Goal: Navigation & Orientation: Find specific page/section

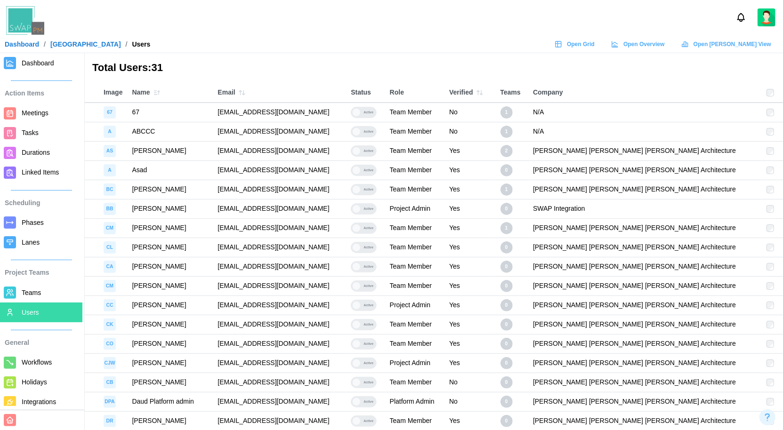
click at [462, 43] on div "Dashboard / ALTRU SPORTS COMPLEX / Users Open Grid Open Overview Open Gantt View" at bounding box center [391, 44] width 783 height 14
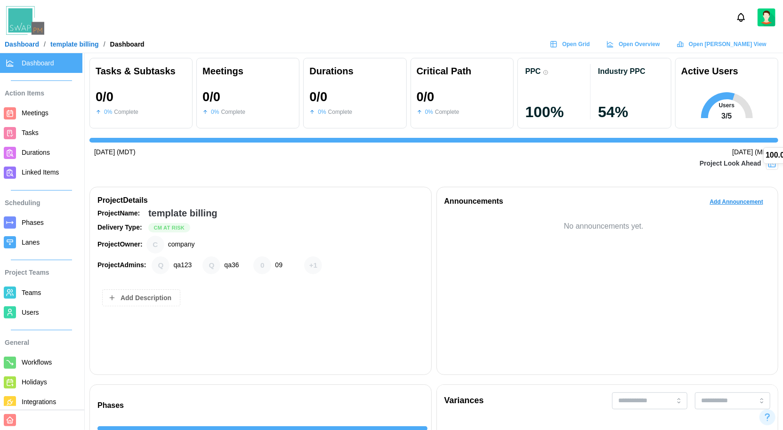
scroll to position [35, 0]
